Goal: Transaction & Acquisition: Obtain resource

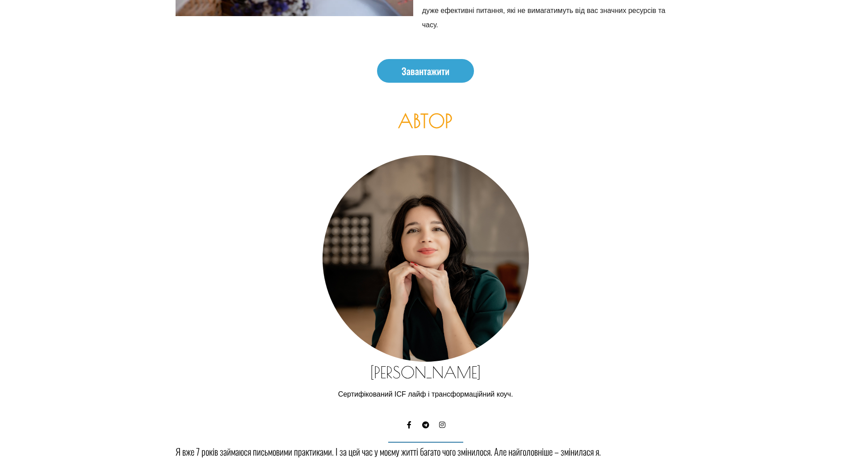
scroll to position [2369, 0]
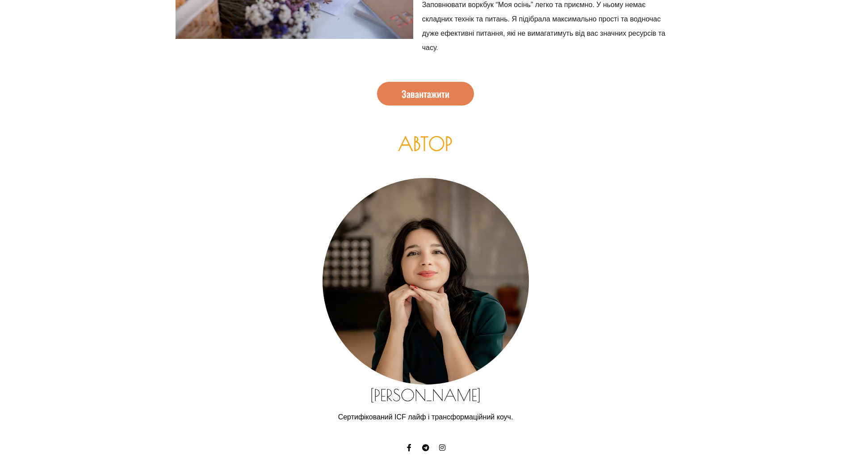
click at [422, 94] on span "Завантажити" at bounding box center [426, 93] width 48 height 9
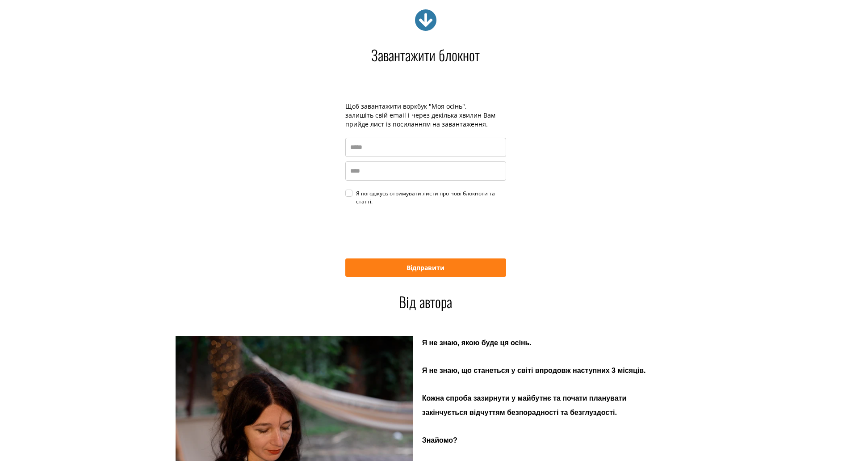
scroll to position [1711, 0]
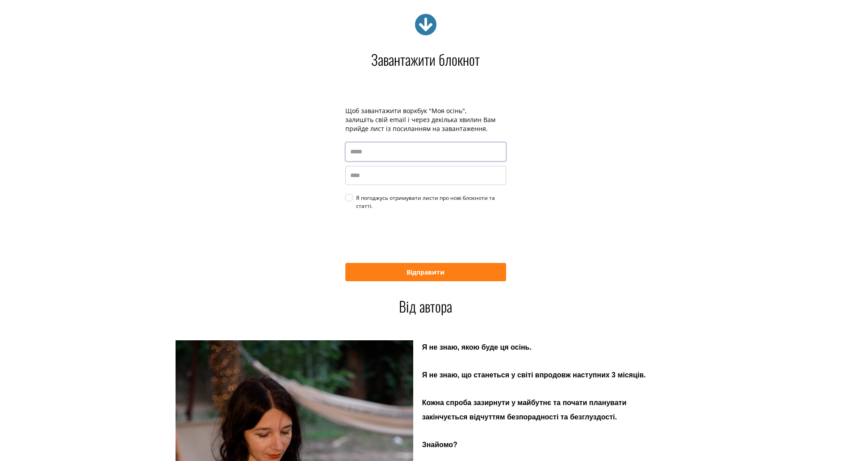
click at [398, 151] on input "email" at bounding box center [425, 151] width 161 height 19
type input "*"
type input "**********"
click at [394, 172] on input "name" at bounding box center [425, 175] width 161 height 19
type input "******"
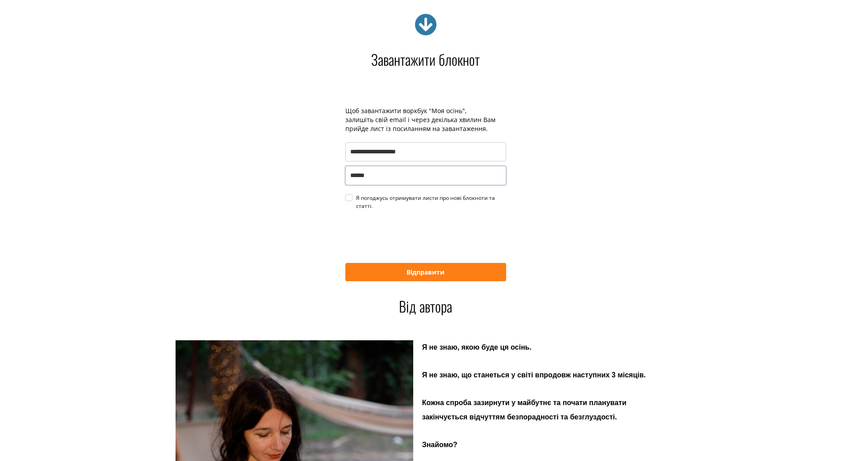
click at [356, 200] on div "Я погоджусь отримувати листи про нові блокноти та статті." at bounding box center [431, 202] width 150 height 16
click at [418, 276] on button "Відправити" at bounding box center [425, 272] width 161 height 18
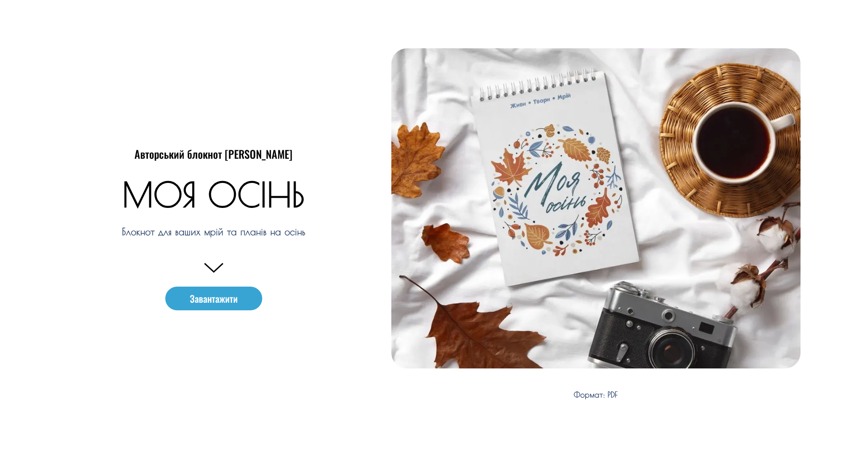
scroll to position [0, 0]
